Goal: Task Accomplishment & Management: Use online tool/utility

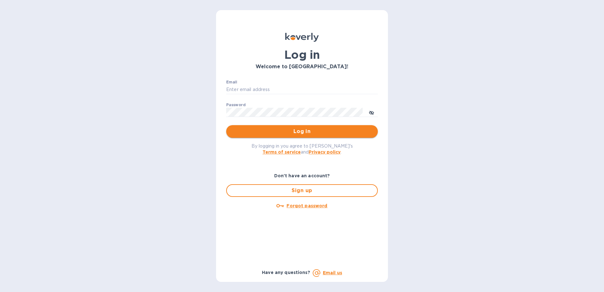
type input "fshobe@goldenramimports.com"
click at [297, 130] on span "Log in" at bounding box center [302, 132] width 142 height 8
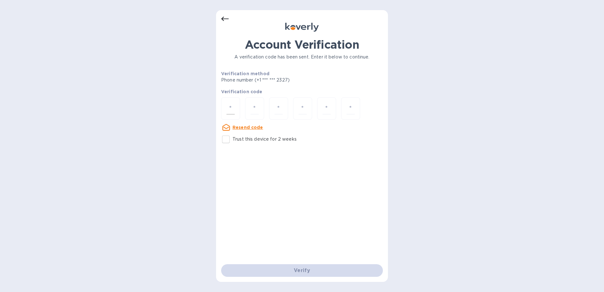
click at [224, 109] on div at bounding box center [230, 108] width 19 height 22
type input "2"
type input "9"
type input "2"
type input "4"
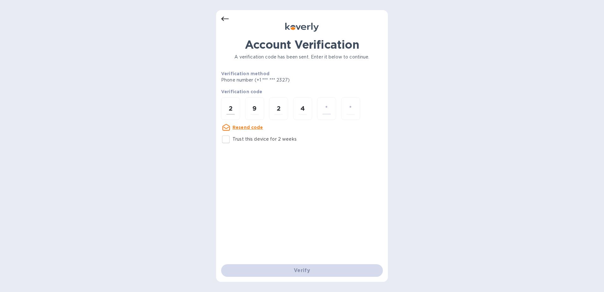
type input "4"
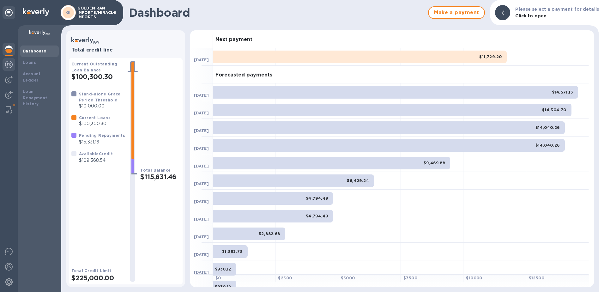
click at [9, 64] on img at bounding box center [9, 65] width 8 height 8
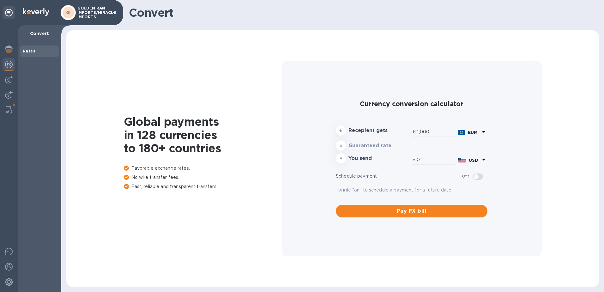
type input "1,190.17"
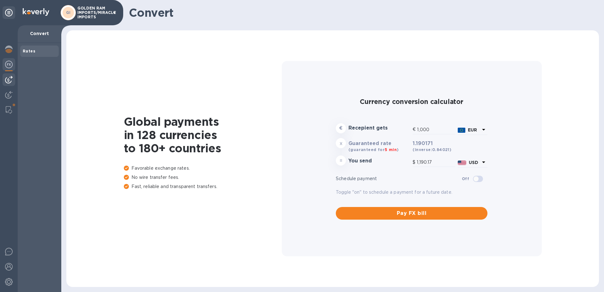
click at [9, 78] on img at bounding box center [9, 80] width 8 height 8
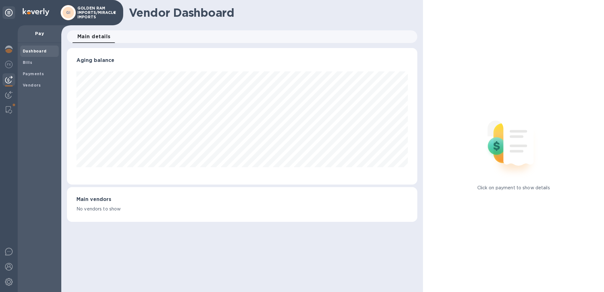
scroll to position [315713, 315502]
